Goal: Task Accomplishment & Management: Complete application form

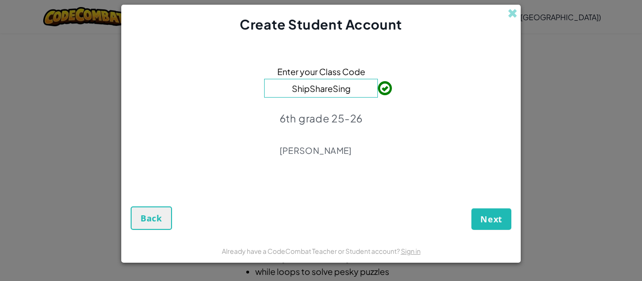
click at [434, 180] on div "Enter your Class Code ShipShareSing 6th grade 25-26 [PERSON_NAME]" at bounding box center [321, 113] width 380 height 141
click at [499, 222] on span "Next" at bounding box center [491, 219] width 22 height 11
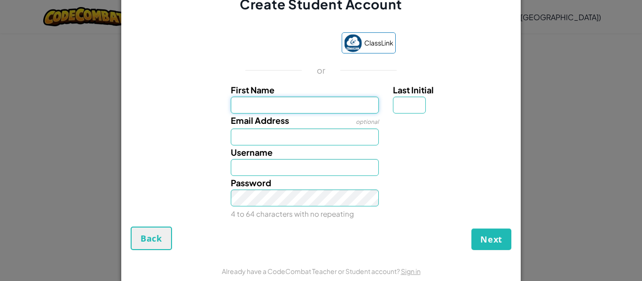
click at [340, 105] on input "First Name" at bounding box center [305, 105] width 148 height 17
type input "[PERSON_NAME]"
click at [409, 100] on input "Last Initial" at bounding box center [409, 105] width 33 height 17
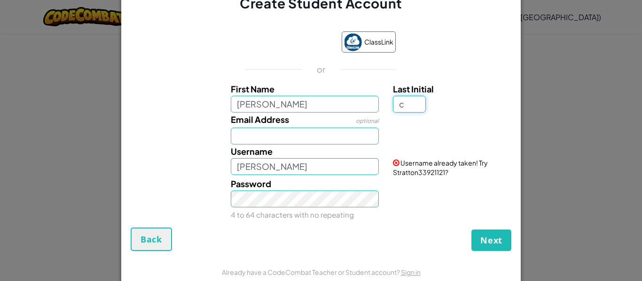
type input "c"
click at [323, 168] on input "StrattonC" at bounding box center [305, 166] width 148 height 17
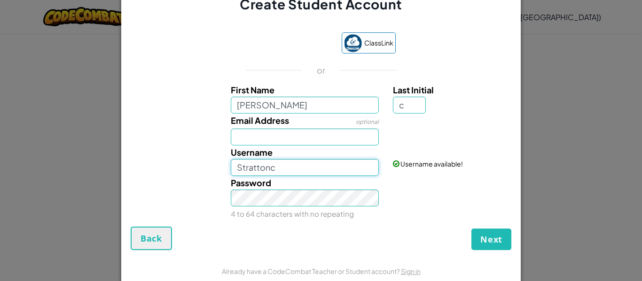
type input "Strattonc"
click at [297, 103] on input "[PERSON_NAME]" at bounding box center [305, 105] width 148 height 17
click at [413, 106] on input "c" at bounding box center [409, 105] width 33 height 17
type input "C"
type input "StrattonC"
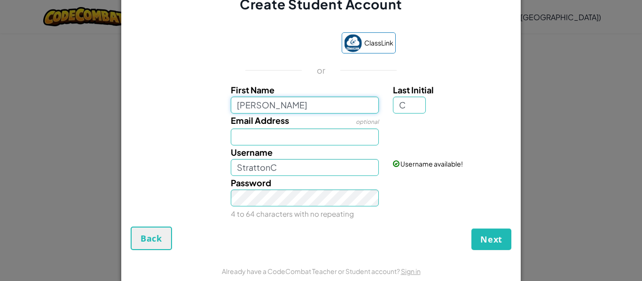
click at [240, 103] on input "[PERSON_NAME]" at bounding box center [305, 105] width 148 height 17
type input "[PERSON_NAME]"
click at [239, 135] on input "Email Address" at bounding box center [305, 137] width 148 height 17
click at [242, 137] on input "Xcarpsa" at bounding box center [305, 137] width 148 height 17
click at [271, 139] on input "xcarpsa" at bounding box center [305, 137] width 148 height 17
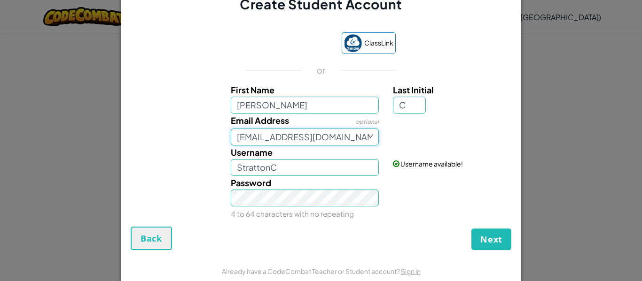
type input "[EMAIL_ADDRESS][DOMAIN_NAME]"
click at [315, 167] on input "StrattonC" at bounding box center [305, 167] width 148 height 17
type input "S"
type input "xcarpsa15"
click at [477, 234] on button "Next" at bounding box center [491, 240] width 40 height 22
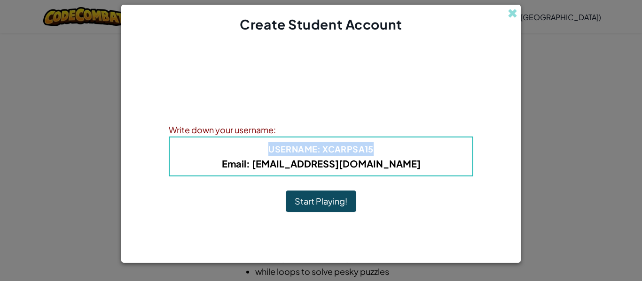
drag, startPoint x: 256, startPoint y: 145, endPoint x: 393, endPoint y: 154, distance: 137.9
click at [393, 154] on h4 "Username : xcarpsa15" at bounding box center [321, 149] width 284 height 14
click at [390, 133] on div "Write down your username:" at bounding box center [321, 130] width 304 height 14
drag, startPoint x: 284, startPoint y: 147, endPoint x: 404, endPoint y: 150, distance: 120.8
click at [404, 150] on h4 "Username : xcarpsa15" at bounding box center [321, 149] width 284 height 14
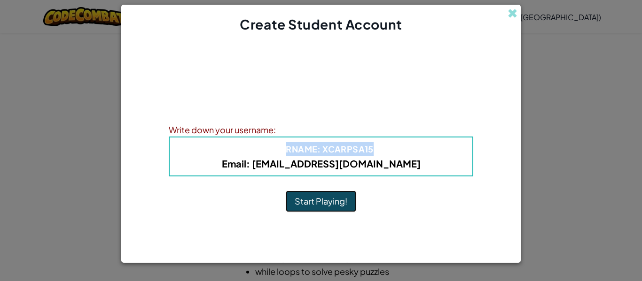
click at [332, 197] on button "Start Playing!" at bounding box center [321, 202] width 70 height 22
